Goal: Information Seeking & Learning: Learn about a topic

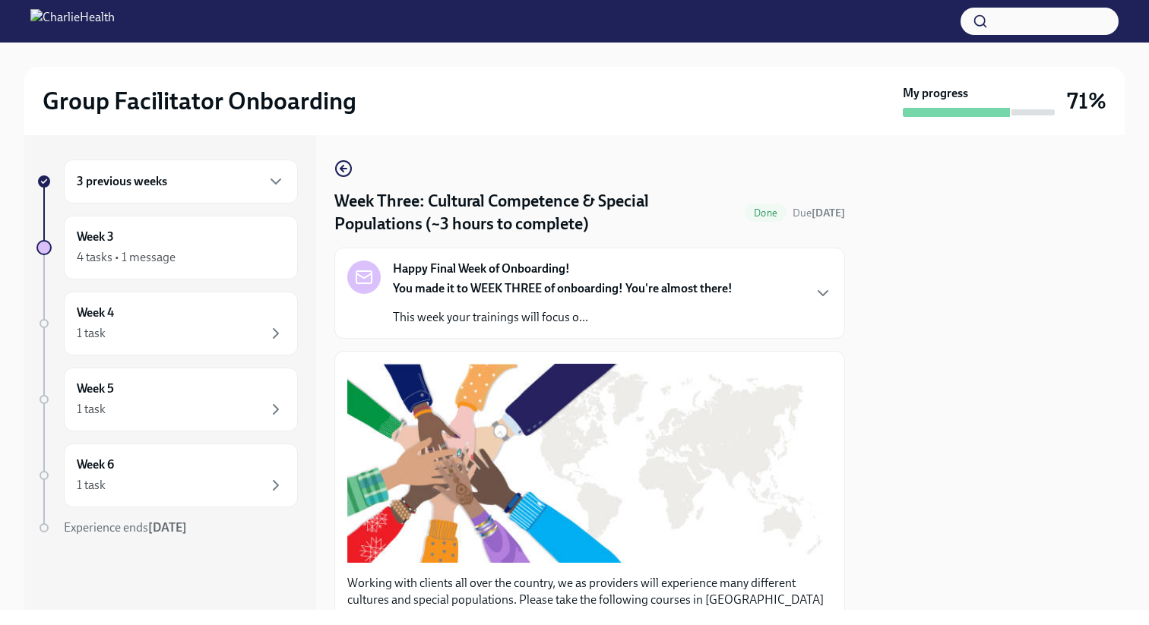
click at [466, 155] on div "Week Three: Cultural Competence & Special Populations (~3 hours to complete) Do…" at bounding box center [589, 372] width 511 height 475
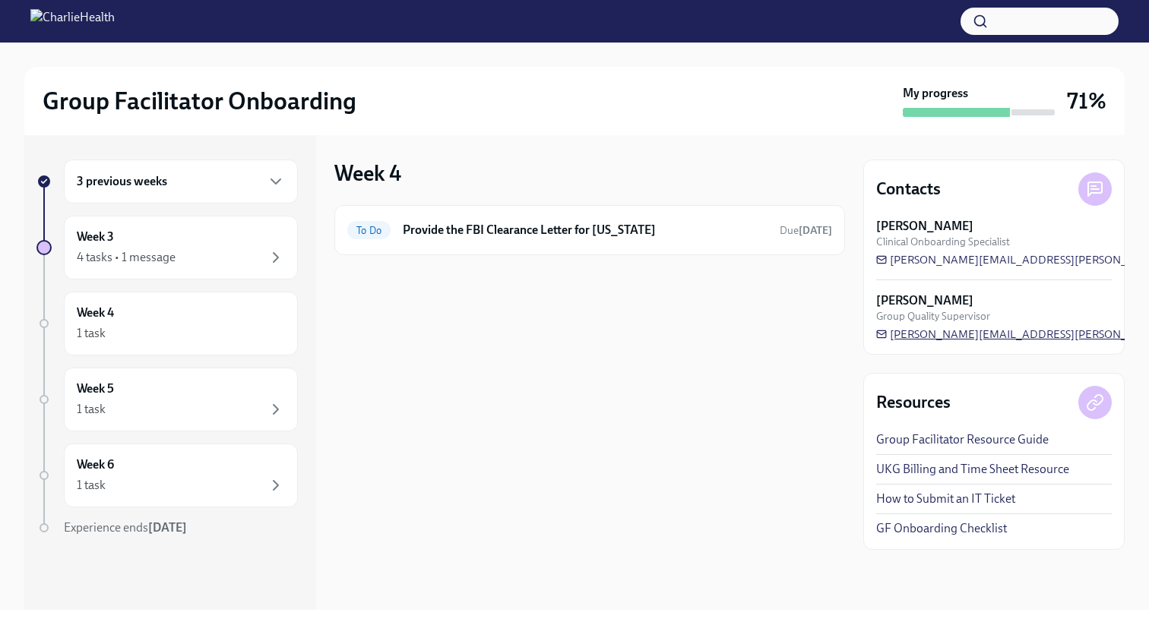
click at [980, 333] on span "[PERSON_NAME][EMAIL_ADDRESS][PERSON_NAME][DOMAIN_NAME]" at bounding box center [1065, 334] width 379 height 15
drag, startPoint x: 1055, startPoint y: 335, endPoint x: 909, endPoint y: 335, distance: 146.6
click at [909, 335] on div "[PERSON_NAME] Group Quality Supervisor [PERSON_NAME][EMAIL_ADDRESS][PERSON_NAME…" at bounding box center [994, 316] width 236 height 49
click at [175, 269] on div "Week 3 4 tasks • 1 message" at bounding box center [181, 248] width 234 height 64
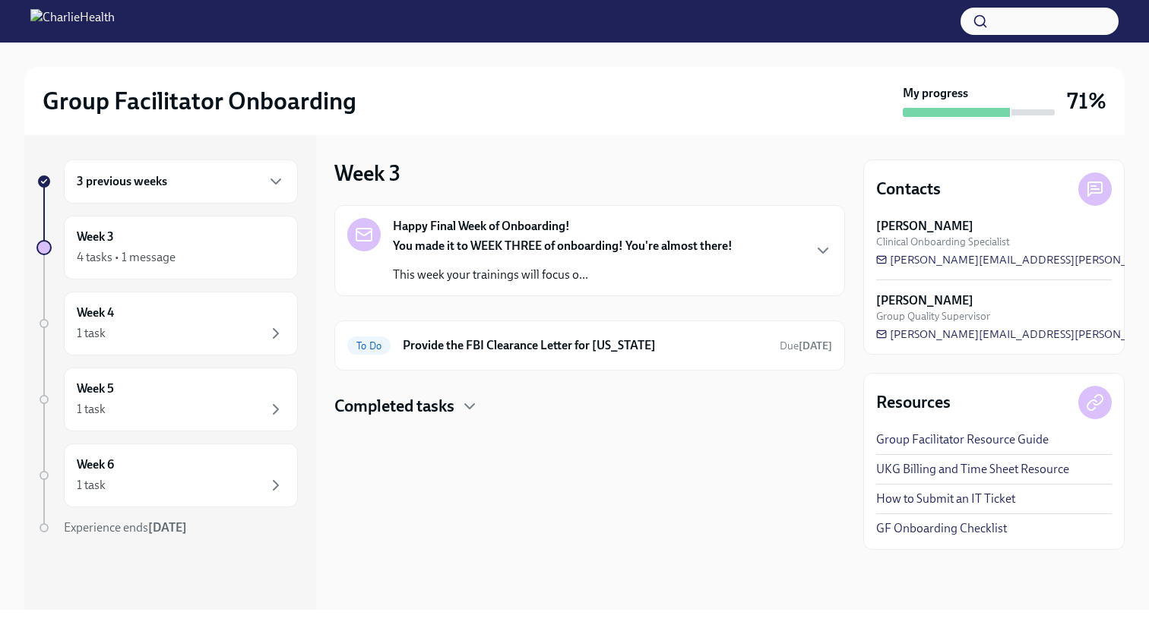
click at [417, 264] on div "You made it to WEEK THREE of onboarding! You're almost there! This week your tr…" at bounding box center [563, 261] width 340 height 46
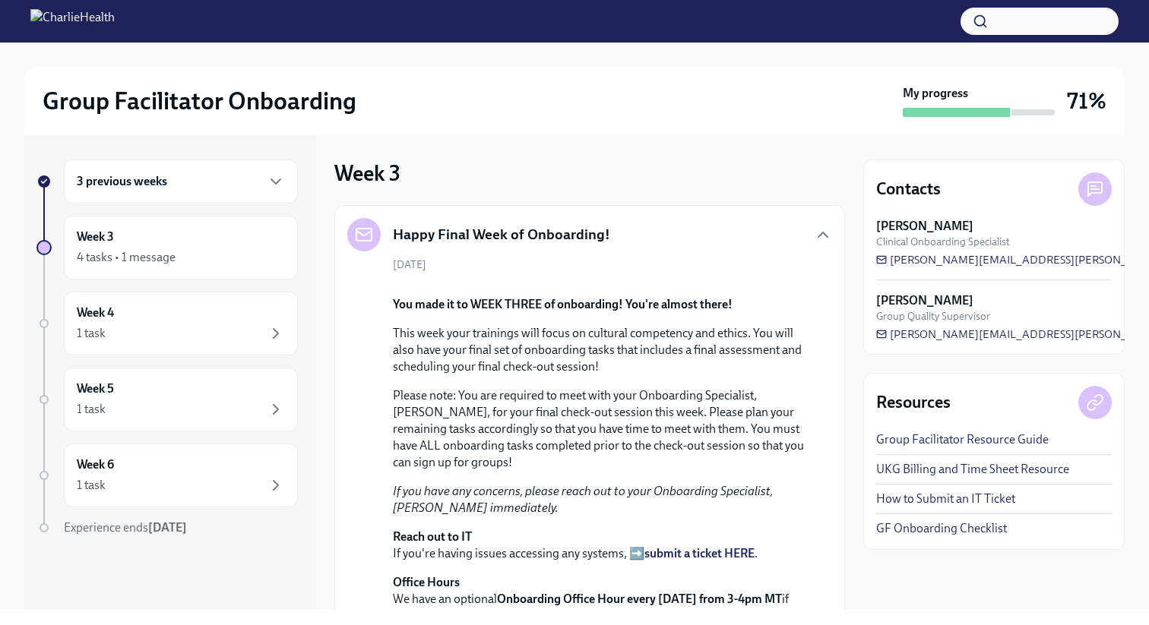
click at [555, 279] on div "[DATE] You made it to WEEK THREE of onboarding! You're almost there! This week …" at bounding box center [589, 450] width 485 height 384
click at [571, 243] on h5 "Happy Final Week of Onboarding!" at bounding box center [501, 235] width 217 height 20
click at [580, 231] on h5 "Happy Final Week of Onboarding!" at bounding box center [501, 235] width 217 height 20
click at [824, 229] on icon "button" at bounding box center [823, 235] width 18 height 18
